Goal: Task Accomplishment & Management: Complete application form

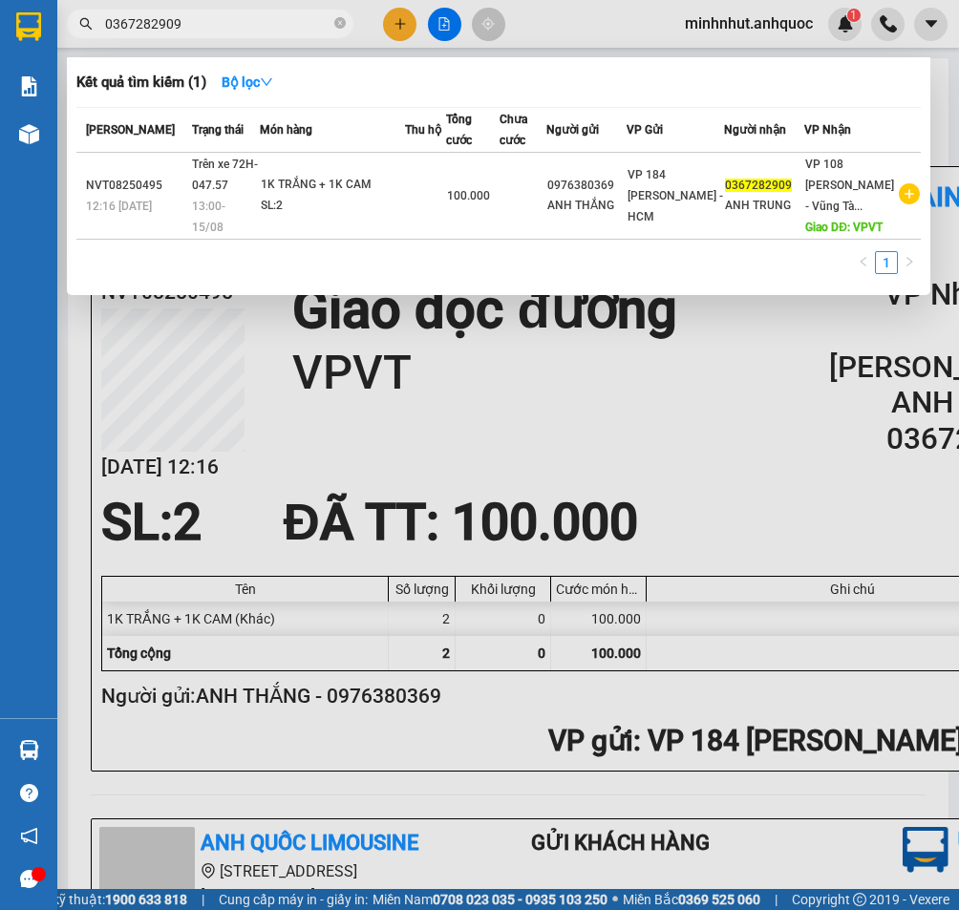
scroll to position [96, 0]
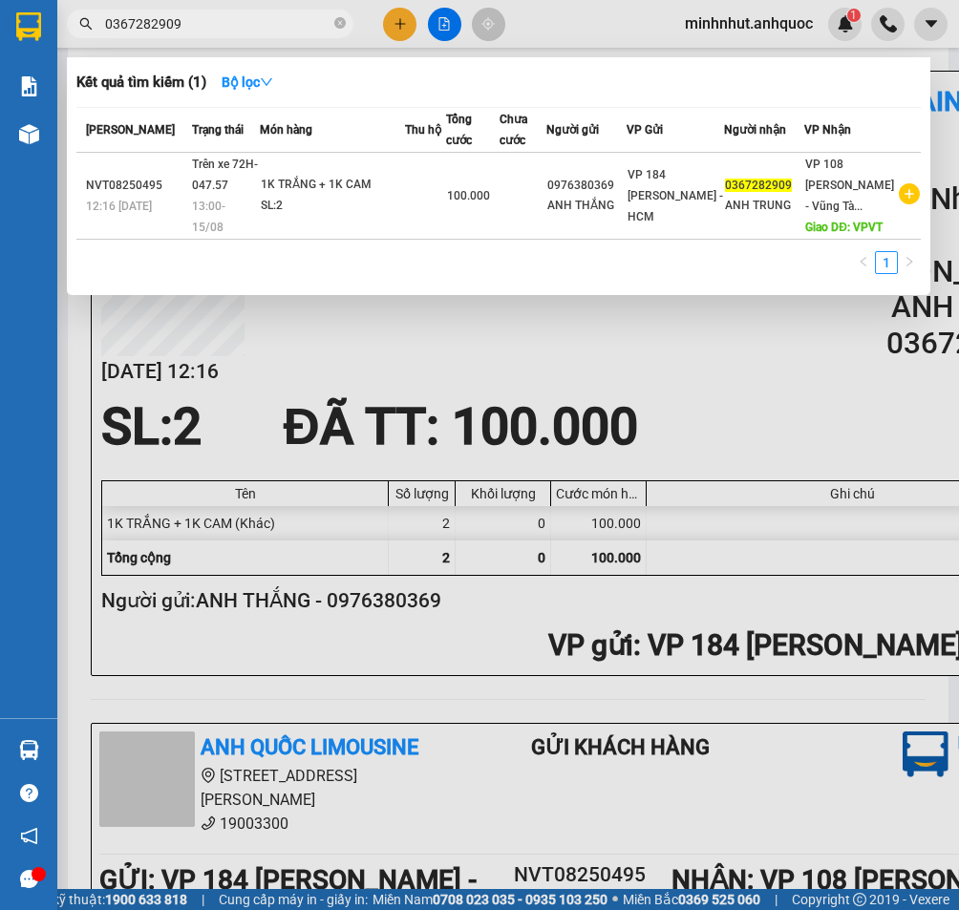
click at [412, 20] on div at bounding box center [479, 455] width 959 height 910
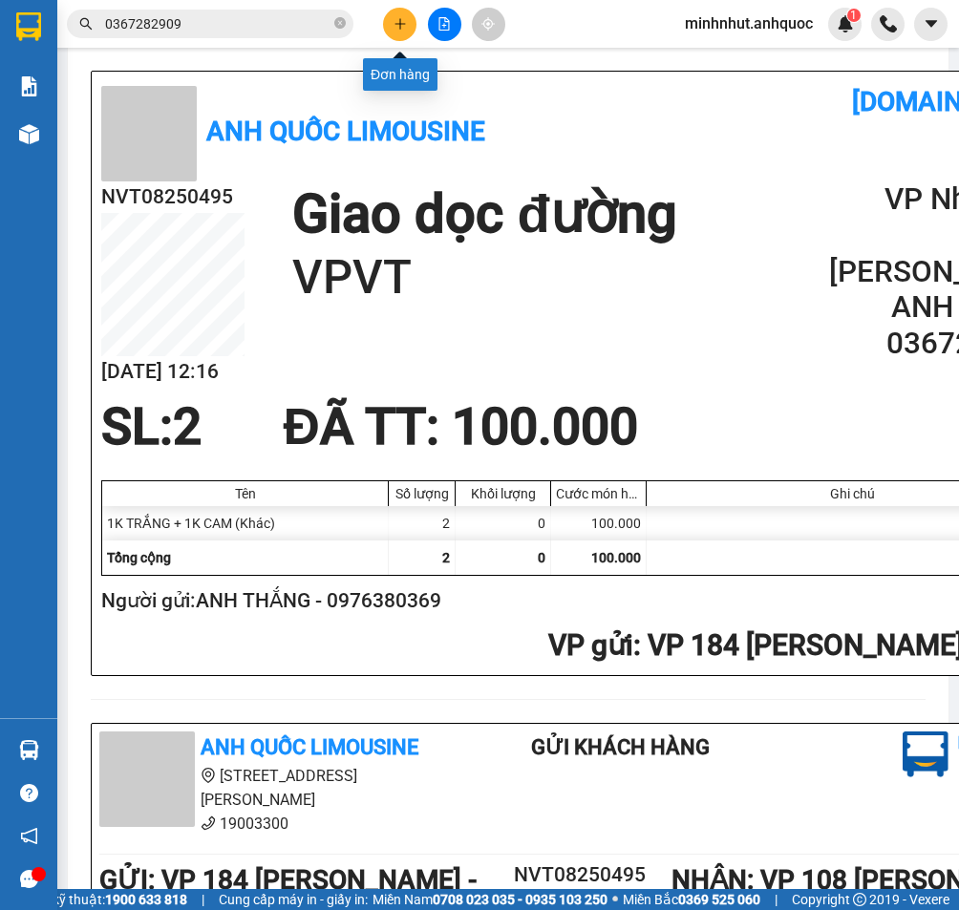
click at [406, 23] on icon "plus" at bounding box center [400, 23] width 13 height 13
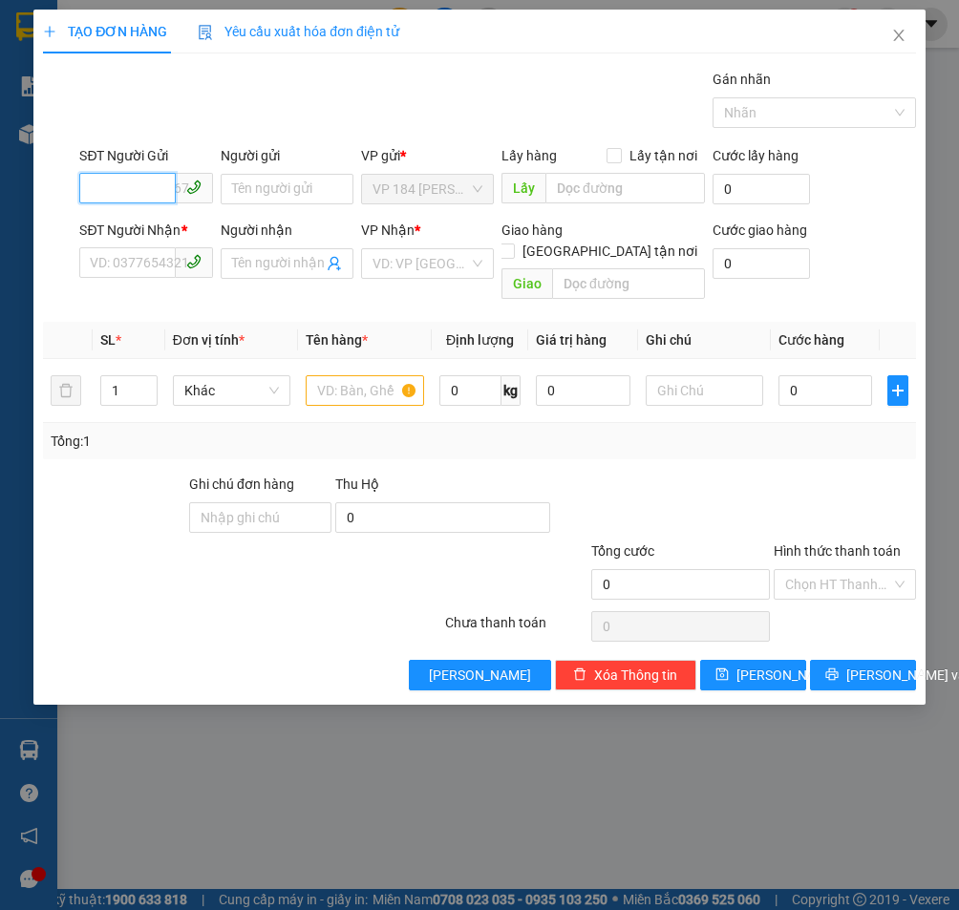
click at [167, 184] on input "SĐT Người Gửi" at bounding box center [127, 188] width 96 height 31
type input "0918002560"
click at [174, 230] on div "0918002560 - CHỊ [PERSON_NAME]" at bounding box center [197, 227] width 213 height 21
type input "CHỊ [PERSON_NAME]"
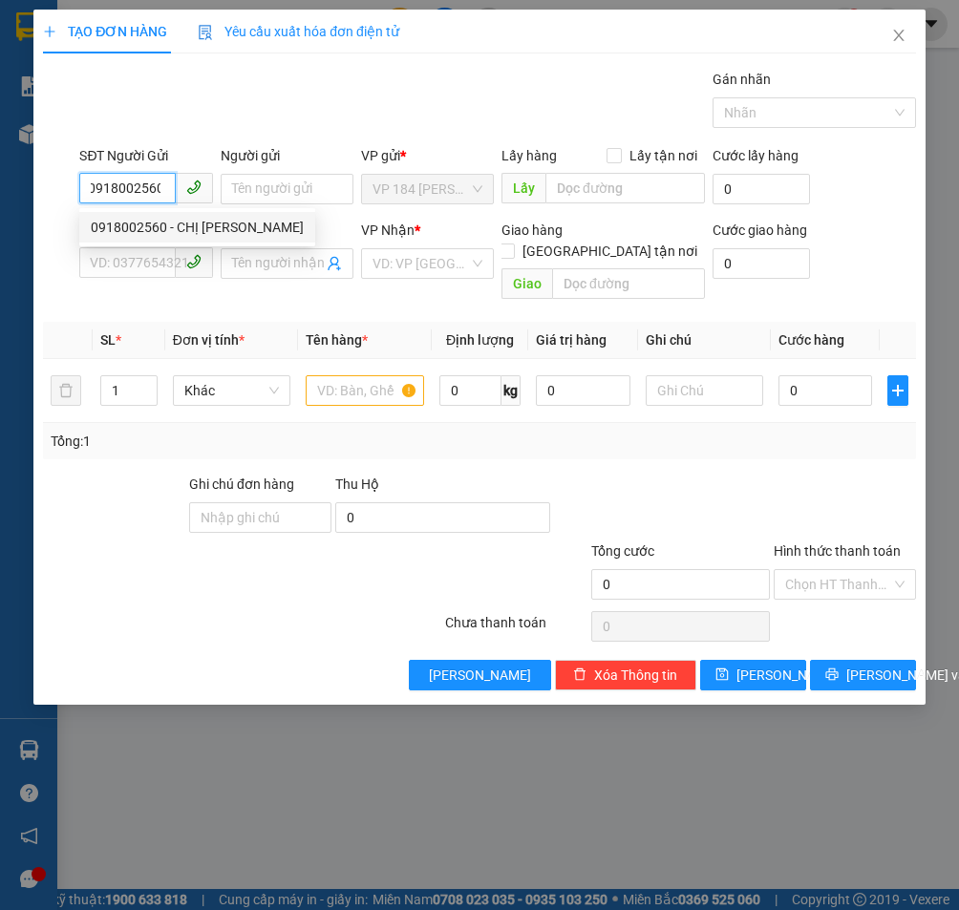
type input "0918002560"
type input "CHỊ [PERSON_NAME]"
type input "VP.VT"
type input "TM 15/7 THỦY"
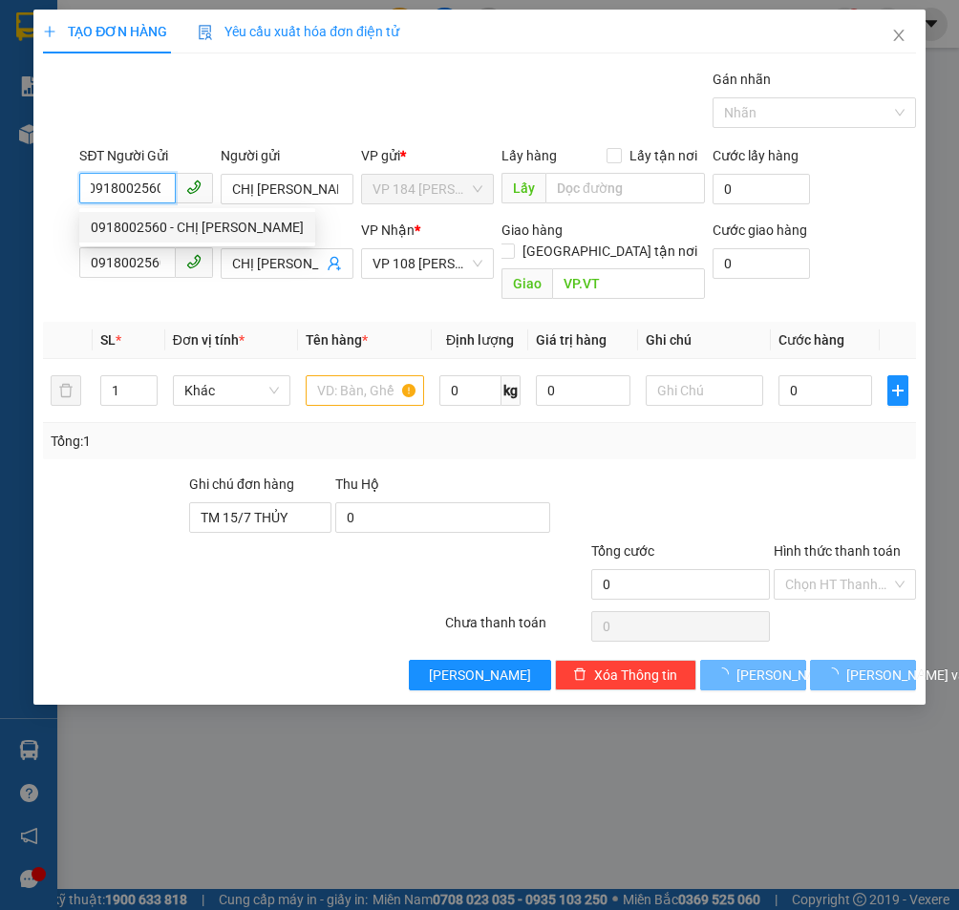
type input "40.000"
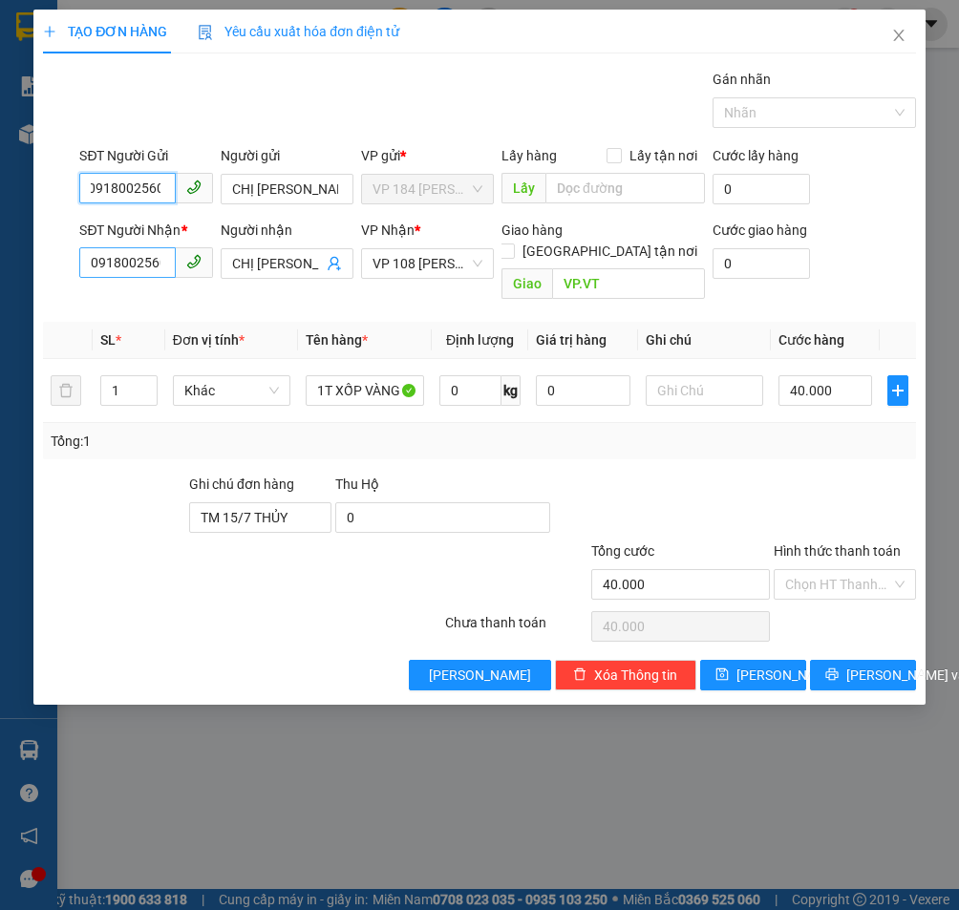
type input "0918002560"
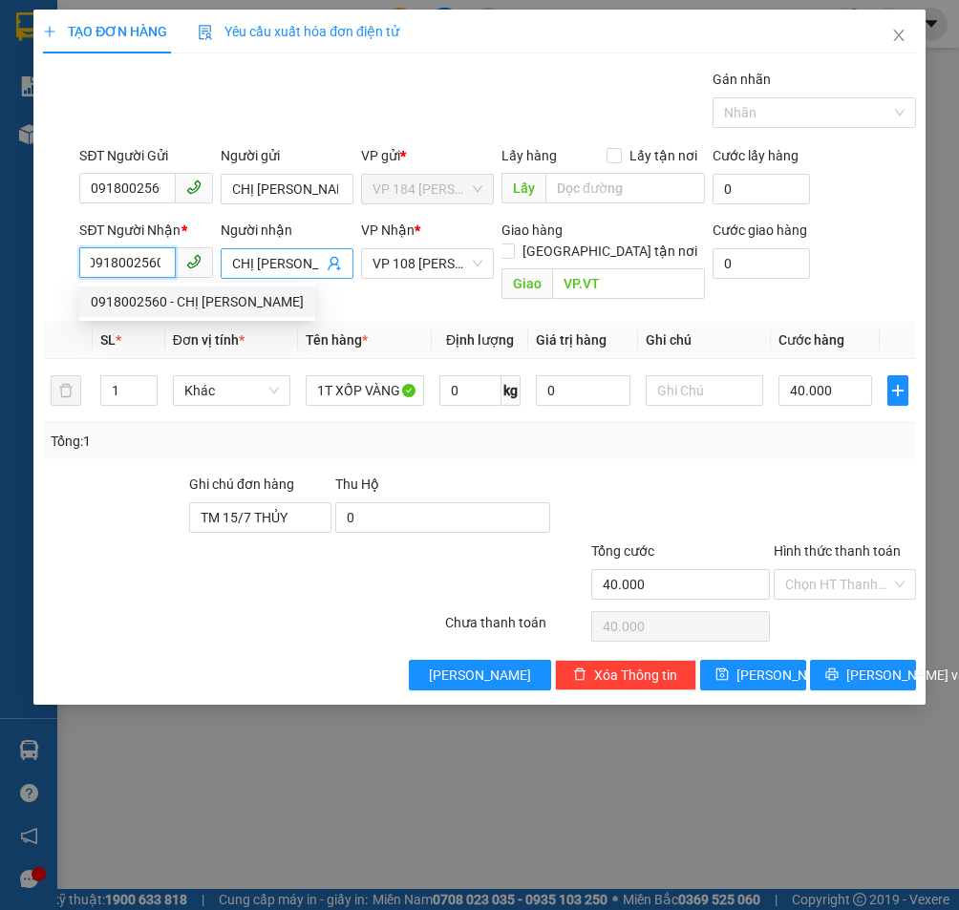
drag, startPoint x: 87, startPoint y: 265, endPoint x: 233, endPoint y: 267, distance: 146.2
click at [233, 267] on div "SĐT Người Nhận * 0918002560 Người nhận CHỊ VY VP Nhận * VP 108 [PERSON_NAME] Tà…" at bounding box center [496, 264] width 843 height 88
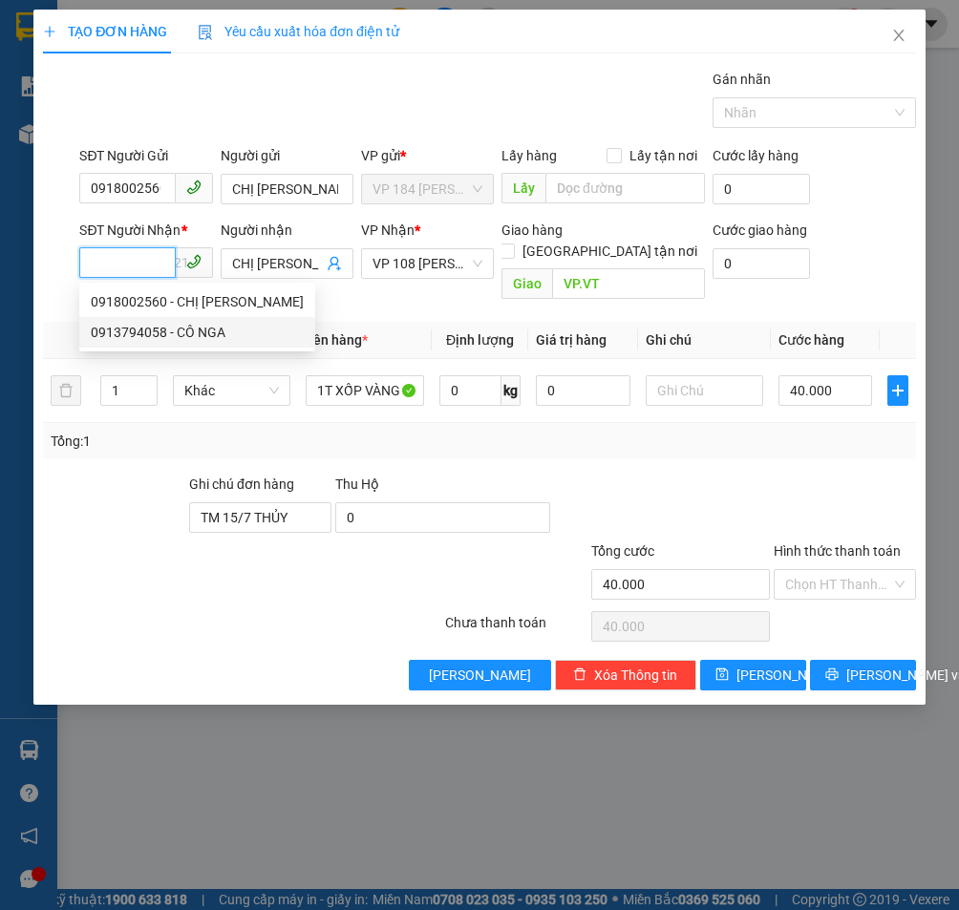
click at [170, 335] on div "0913794058 - CÔ NGA" at bounding box center [197, 332] width 213 height 21
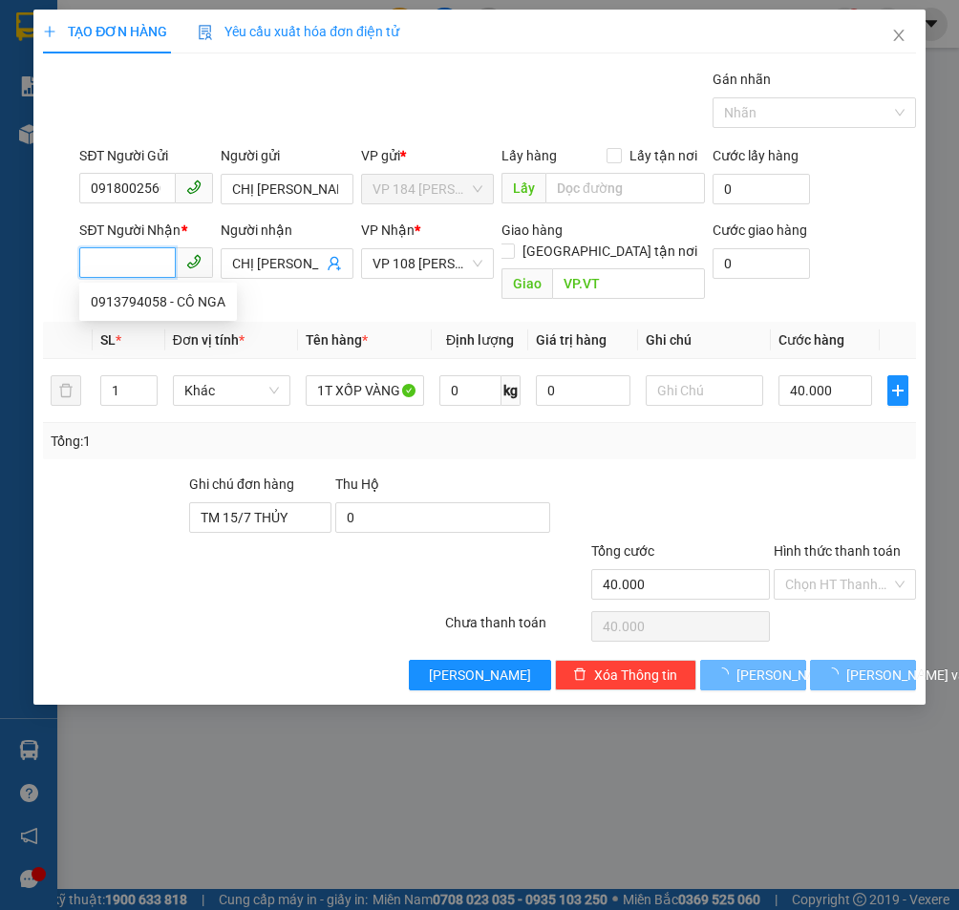
type input "0913794058"
type input "CÔ NGA"
type input "TM 1/7 THỦY"
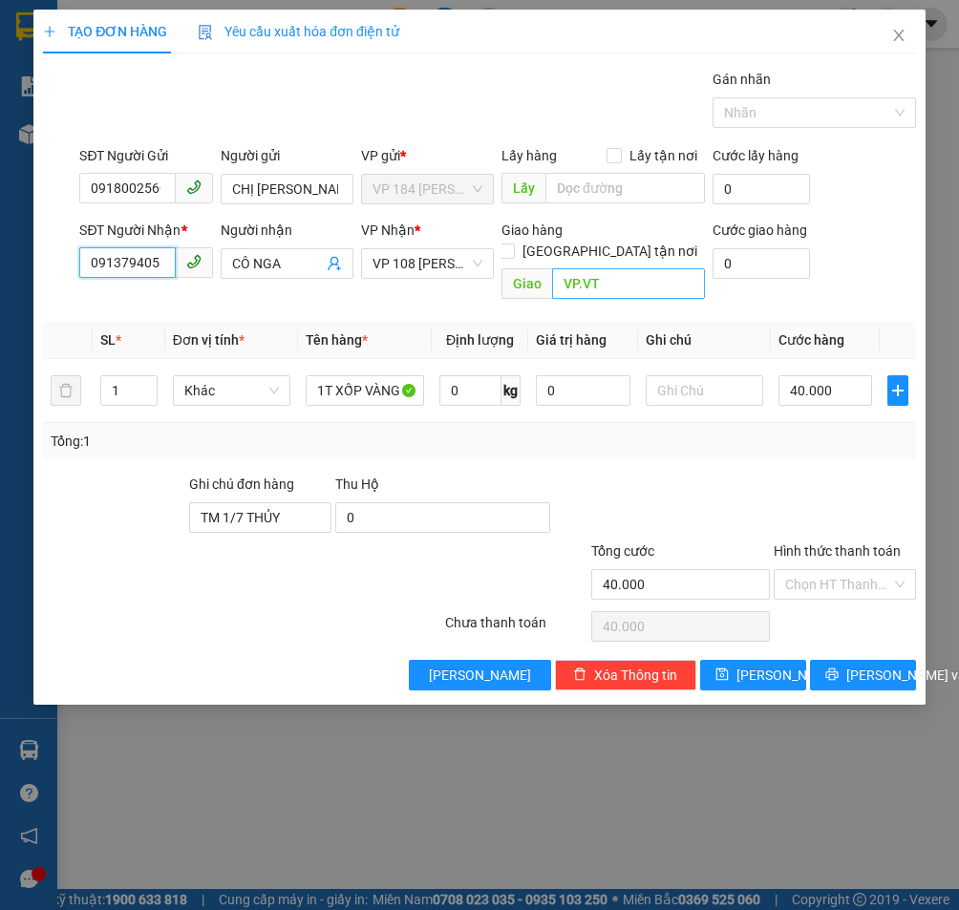
type input "0913794058"
click at [581, 268] on input "VP.VT" at bounding box center [628, 283] width 153 height 31
type input "VPVT"
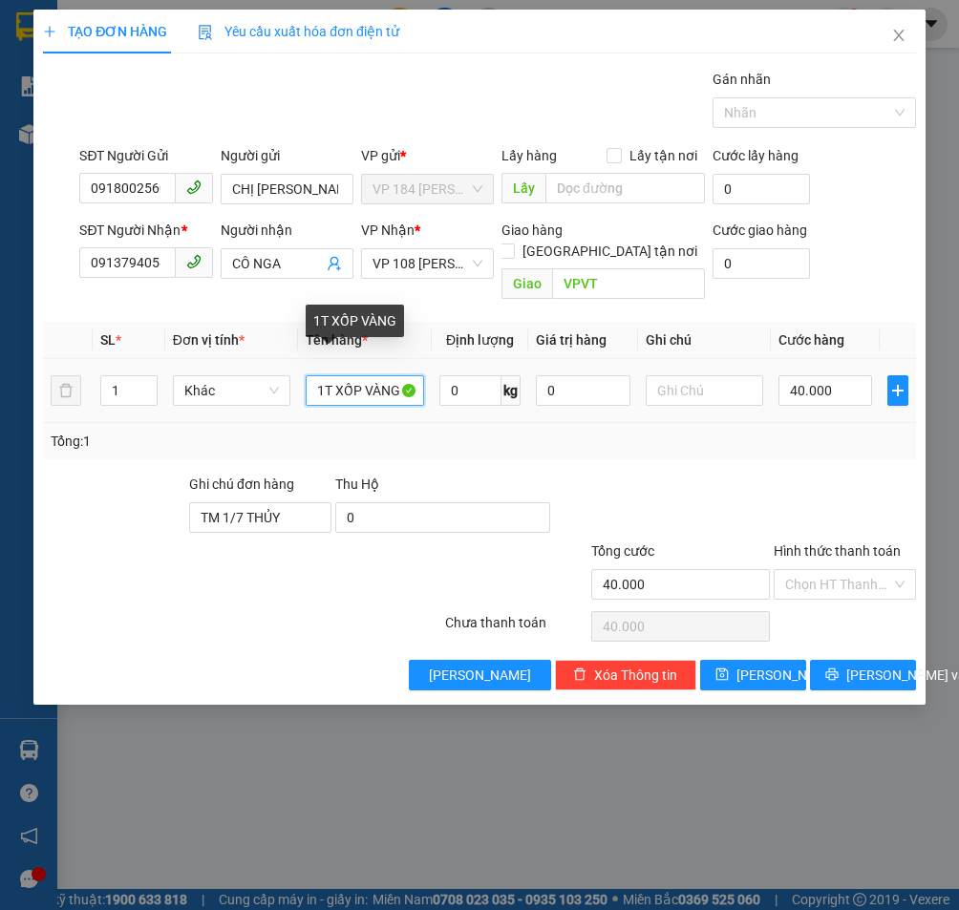
drag, startPoint x: 312, startPoint y: 373, endPoint x: 521, endPoint y: 370, distance: 208.3
click at [521, 370] on tr "1 Khác 1T XỐP VÀNG 0 kg 0 40.000" at bounding box center [479, 391] width 873 height 64
type input "1T ĐỎ + 1T TRẮNG [PERSON_NAME]"
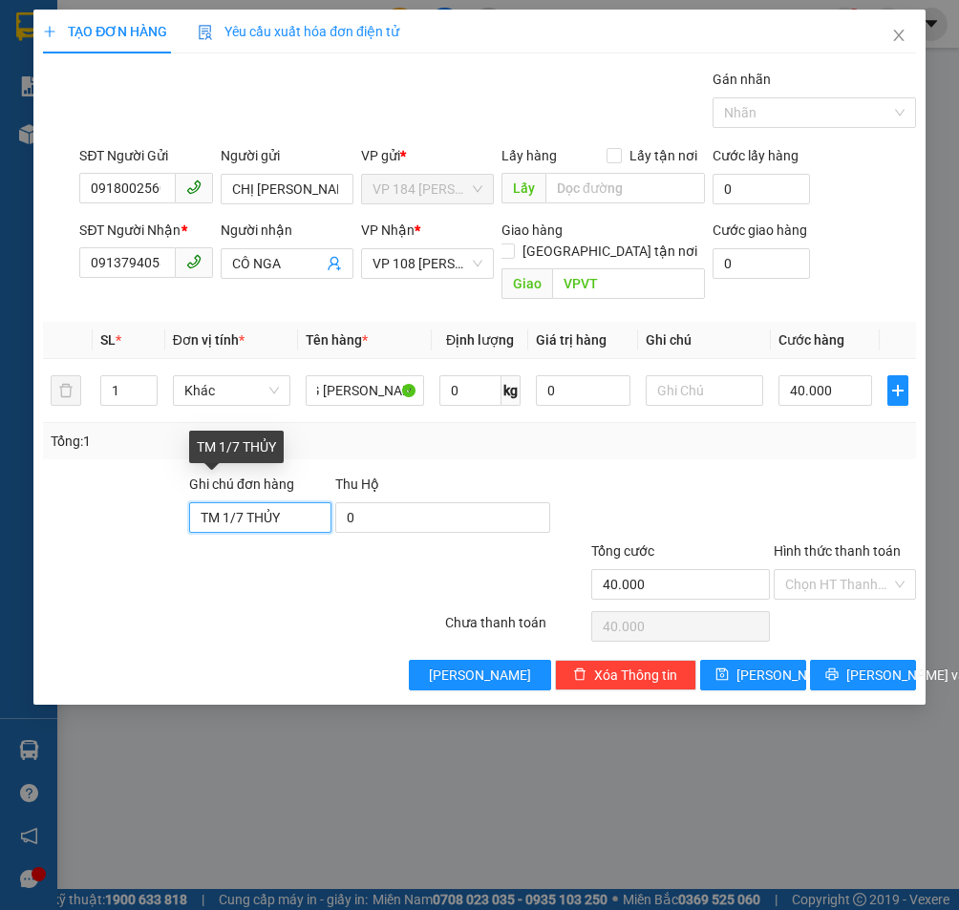
scroll to position [0, 0]
drag, startPoint x: 301, startPoint y: 489, endPoint x: 108, endPoint y: 504, distance: 193.6
click at [108, 504] on div "Ghi chú đơn hàng TM 1/7 THỦY Thu Hộ 0" at bounding box center [479, 507] width 877 height 67
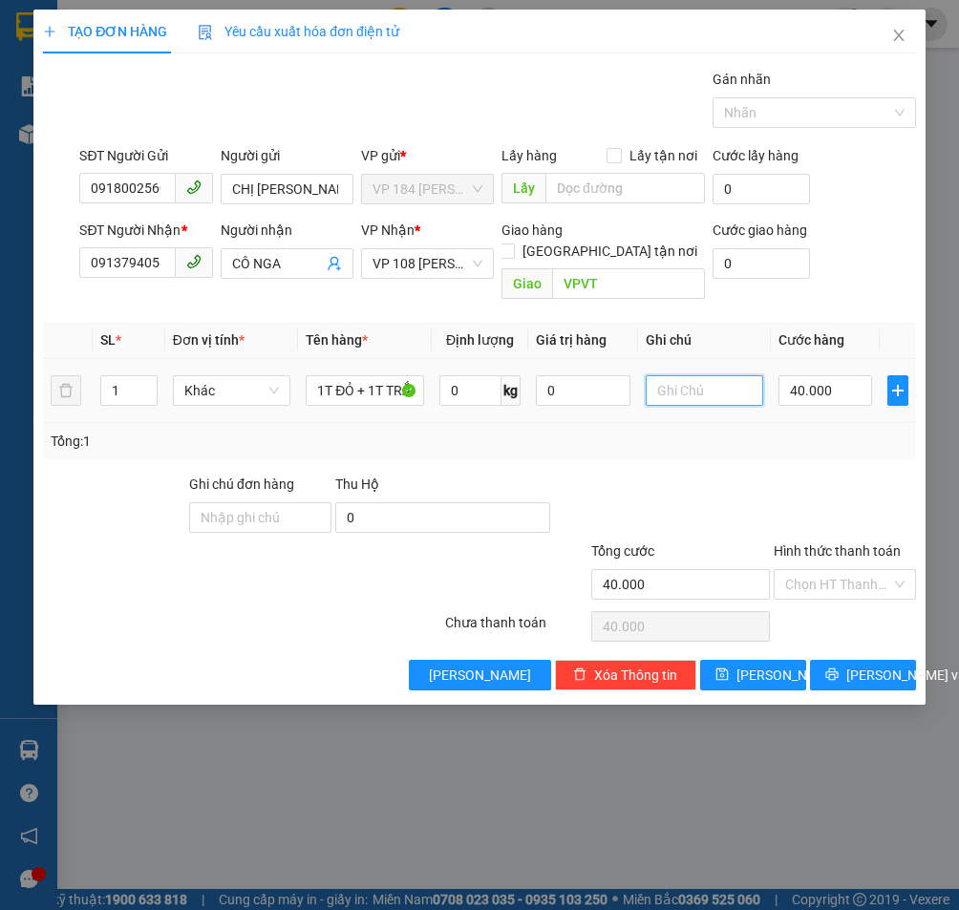
click at [725, 375] on input "text" at bounding box center [705, 390] width 118 height 31
click at [683, 375] on input "text" at bounding box center [705, 390] width 118 height 31
click at [824, 570] on input "Hình thức thanh toán" at bounding box center [838, 584] width 106 height 29
click at [809, 608] on div "Tại văn phòng" at bounding box center [844, 601] width 119 height 21
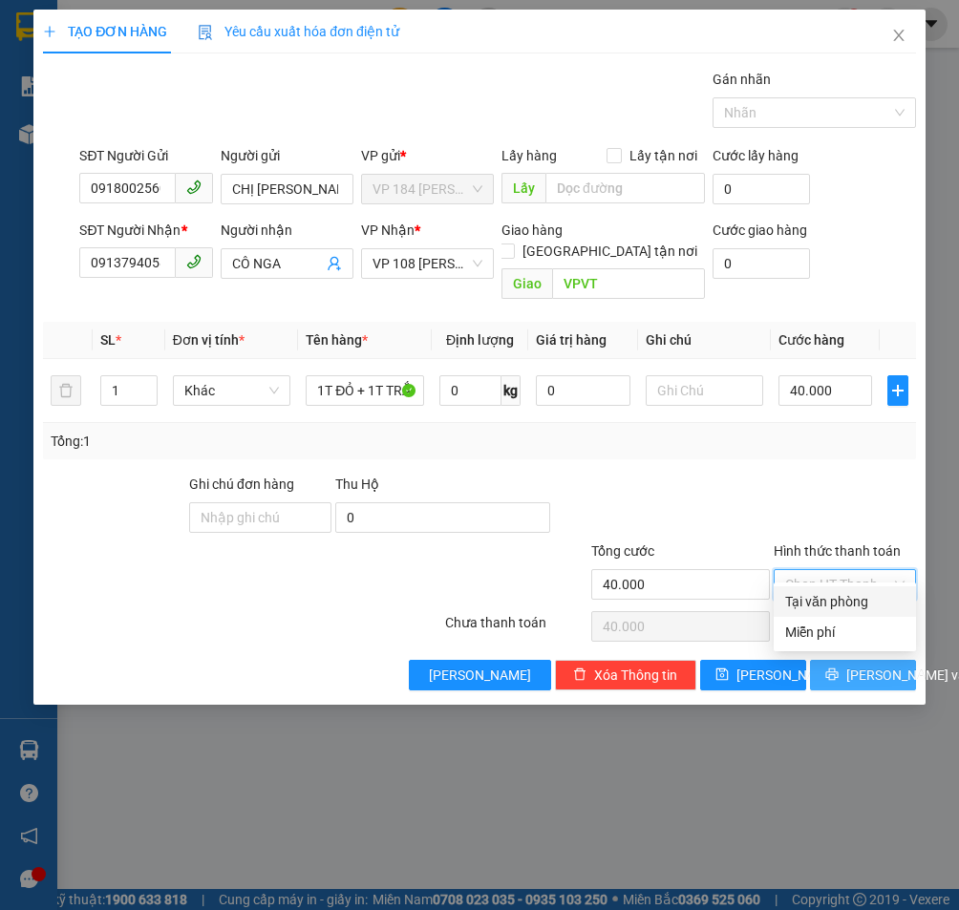
type input "0"
click at [834, 668] on icon "printer" at bounding box center [831, 674] width 13 height 13
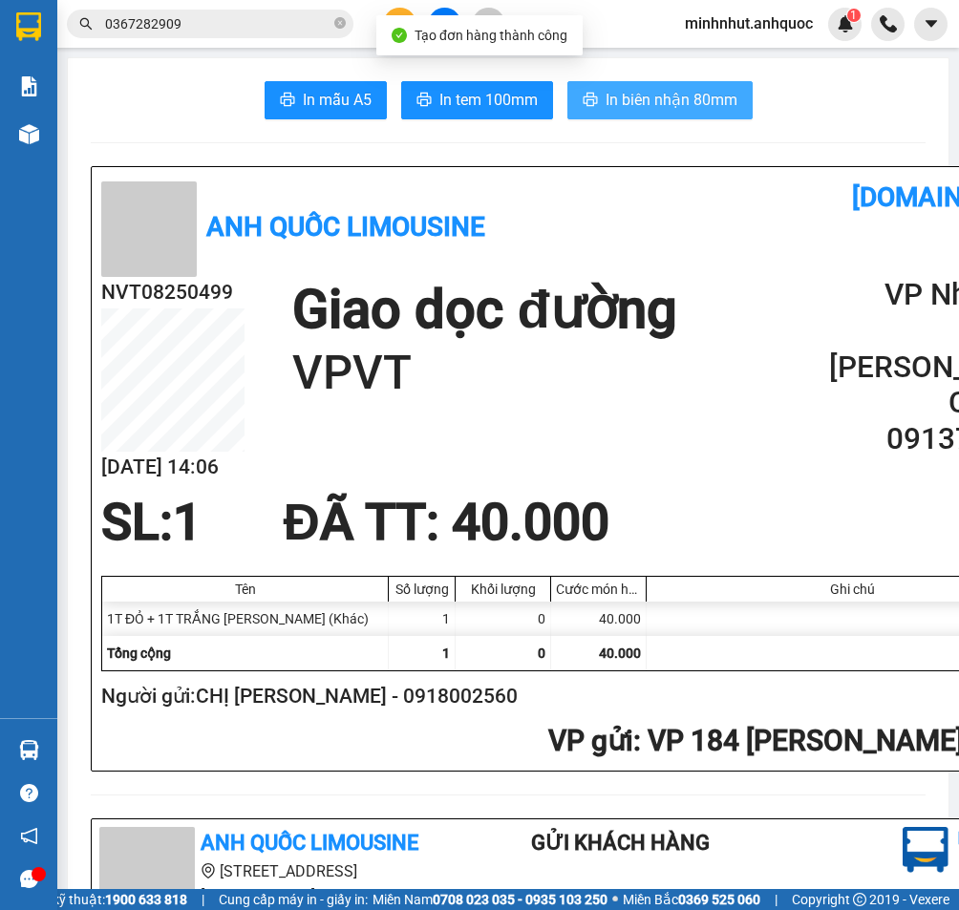
click at [621, 98] on span "In biên nhận 80mm" at bounding box center [672, 100] width 132 height 24
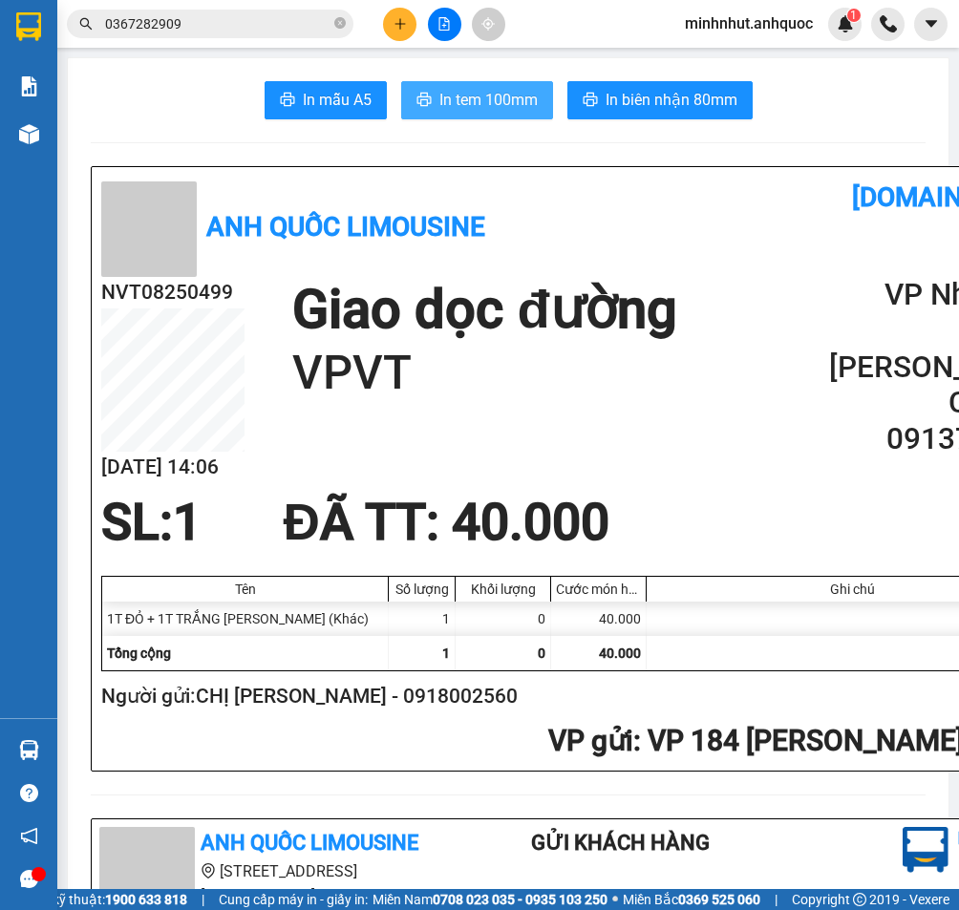
click at [544, 106] on button "In tem 100mm" at bounding box center [477, 100] width 152 height 38
